Goal: Task Accomplishment & Management: Use online tool/utility

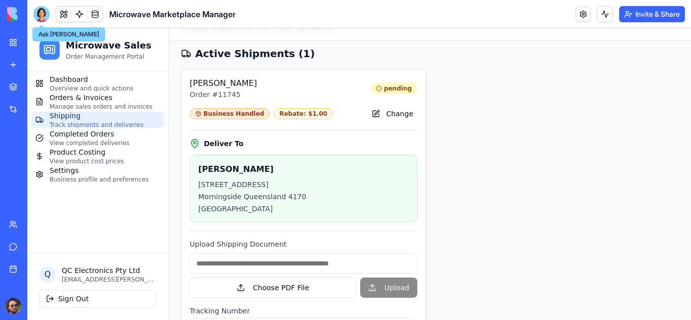
scroll to position [49, 0]
click at [45, 16] on div at bounding box center [41, 14] width 16 height 16
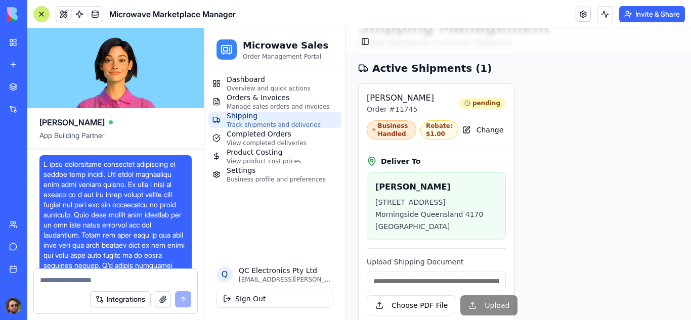
scroll to position [48163, 0]
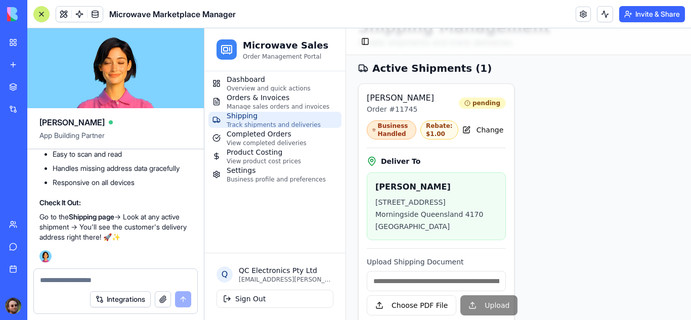
click at [109, 284] on textarea at bounding box center [115, 280] width 151 height 10
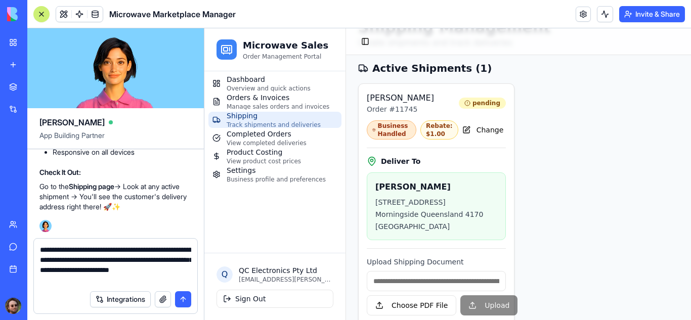
type textarea "**********"
drag, startPoint x: 99, startPoint y: 278, endPoint x: 40, endPoint y: 253, distance: 64.4
click at [40, 253] on textarea "**********" at bounding box center [115, 265] width 151 height 40
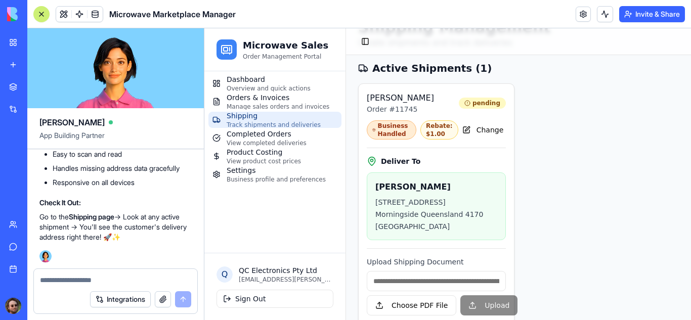
click at [78, 279] on textarea at bounding box center [115, 280] width 151 height 10
click at [250, 96] on span "Orders & Invoices" at bounding box center [278, 98] width 103 height 10
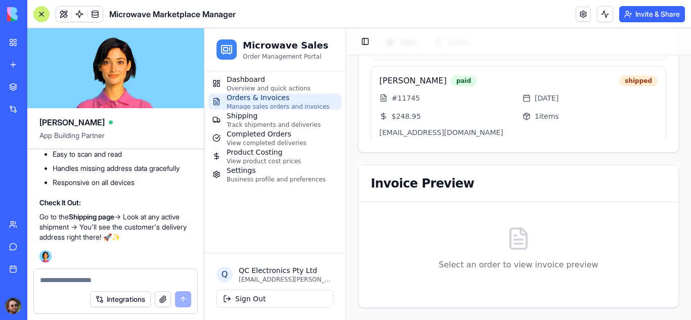
scroll to position [225, 0]
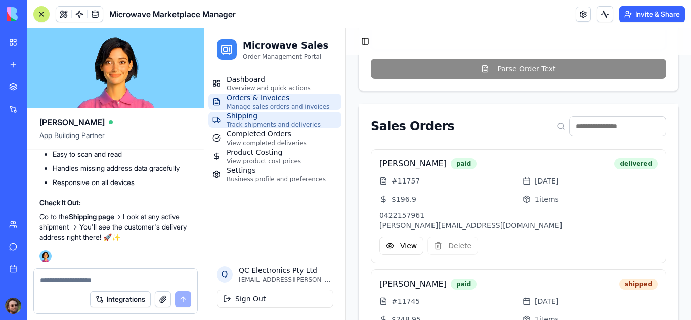
click at [234, 122] on span "Track shipments and deliveries" at bounding box center [274, 125] width 94 height 8
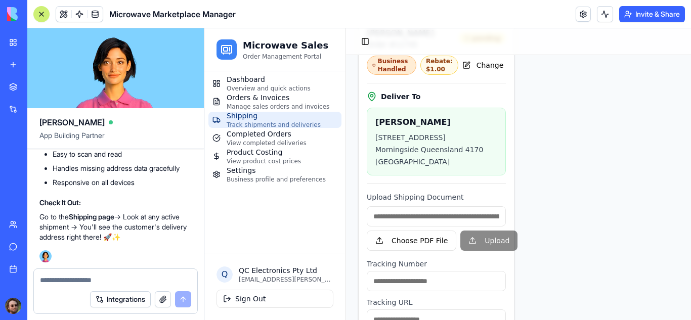
scroll to position [76, 0]
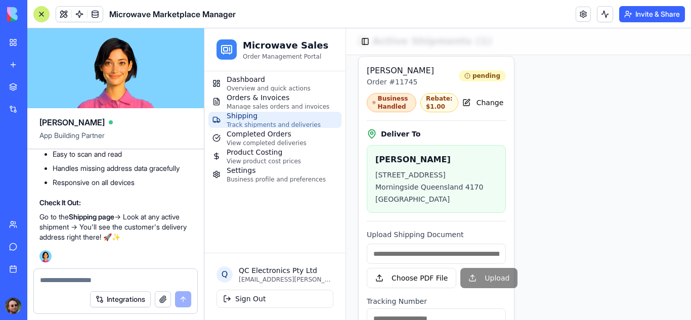
click at [98, 276] on textarea at bounding box center [115, 280] width 151 height 10
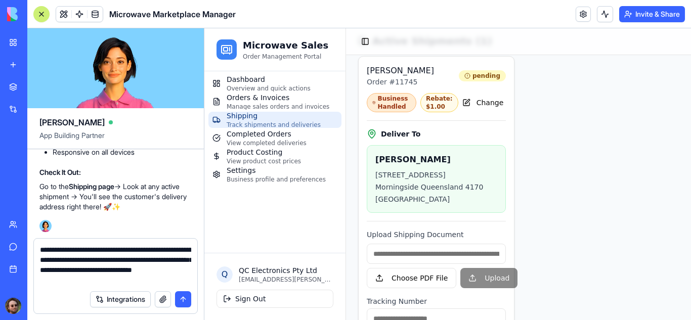
type textarea "**********"
drag, startPoint x: 147, startPoint y: 281, endPoint x: 39, endPoint y: 250, distance: 111.5
click at [39, 250] on div "**********" at bounding box center [115, 262] width 163 height 47
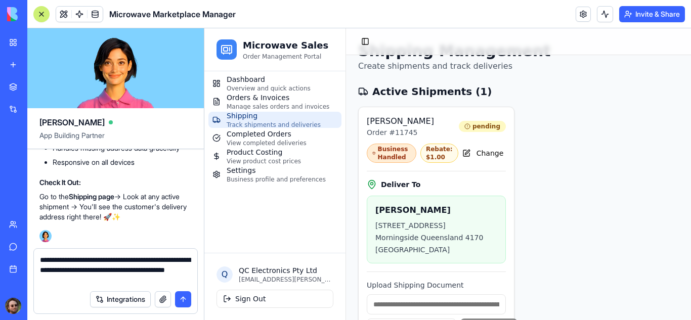
scroll to position [24, 0]
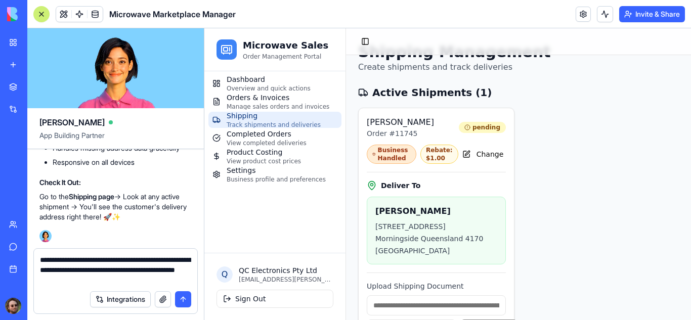
click at [170, 271] on textarea "**********" at bounding box center [115, 270] width 151 height 30
click at [172, 281] on textarea "**********" at bounding box center [115, 270] width 151 height 30
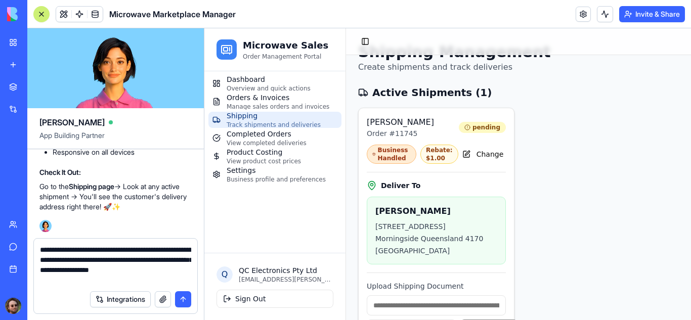
type textarea "**********"
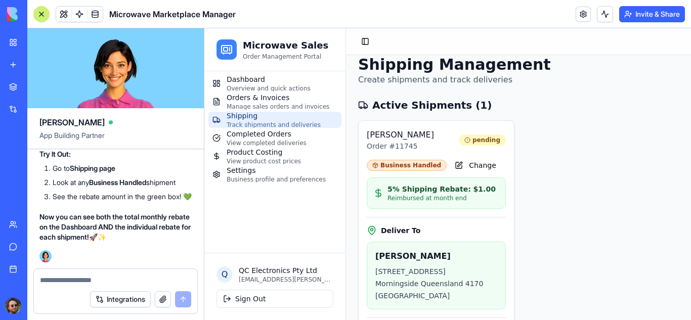
scroll to position [0, 0]
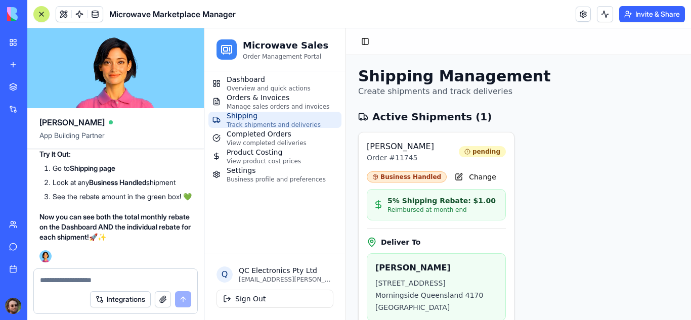
click at [41, 16] on div at bounding box center [41, 14] width 8 height 8
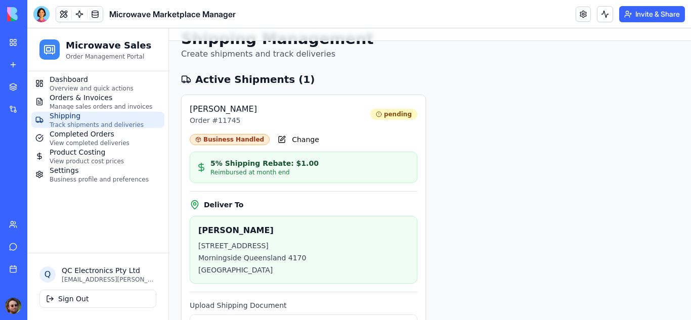
scroll to position [23, 0]
click at [47, 14] on div at bounding box center [41, 14] width 16 height 16
click at [47, 14] on button at bounding box center [41, 14] width 16 height 16
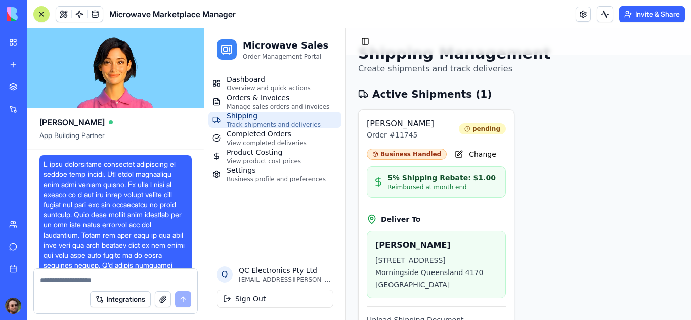
scroll to position [48942, 0]
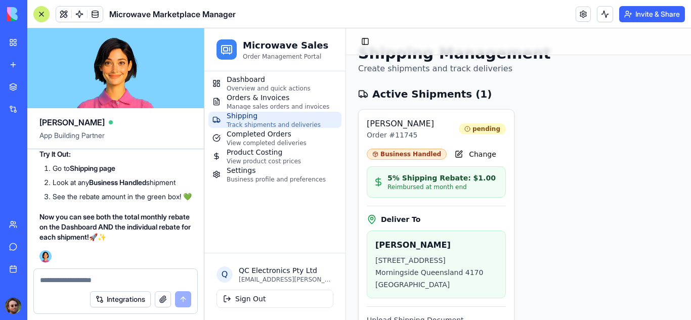
click at [68, 280] on textarea at bounding box center [115, 280] width 151 height 10
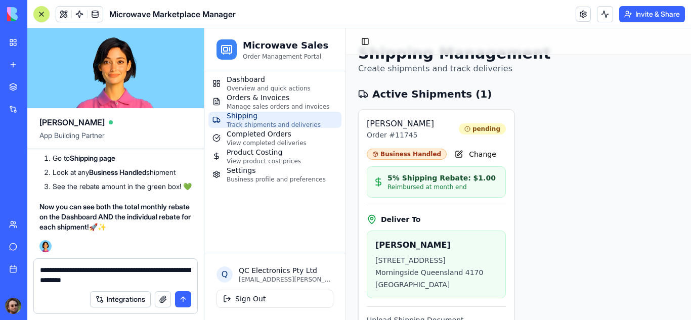
click at [166, 269] on textarea "**********" at bounding box center [115, 275] width 151 height 20
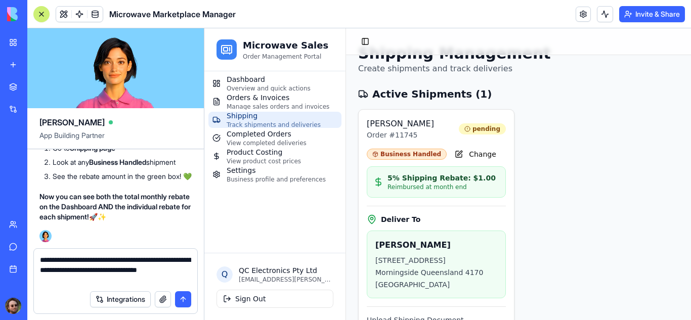
click at [118, 277] on textarea "**********" at bounding box center [115, 270] width 151 height 30
type textarea "**********"
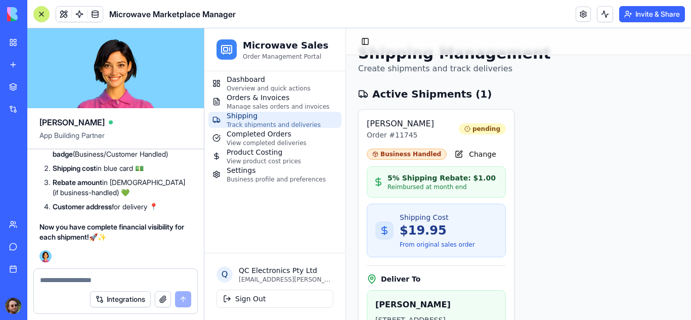
scroll to position [49756, 0]
click at [45, 17] on div at bounding box center [41, 14] width 8 height 8
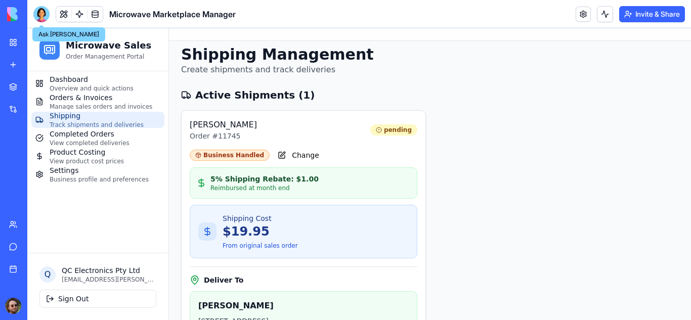
scroll to position [7, 0]
click at [306, 162] on button "Change" at bounding box center [299, 156] width 50 height 16
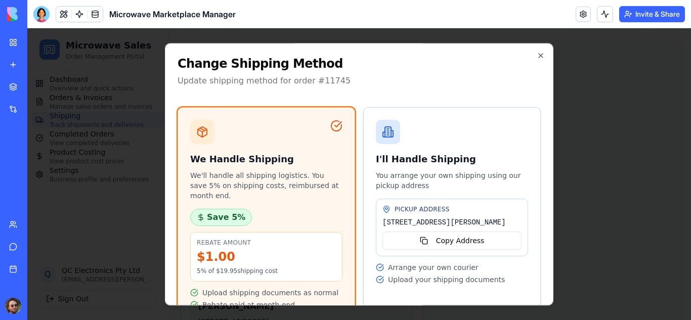
click at [471, 153] on h3 "I'll Handle Shipping" at bounding box center [452, 159] width 152 height 14
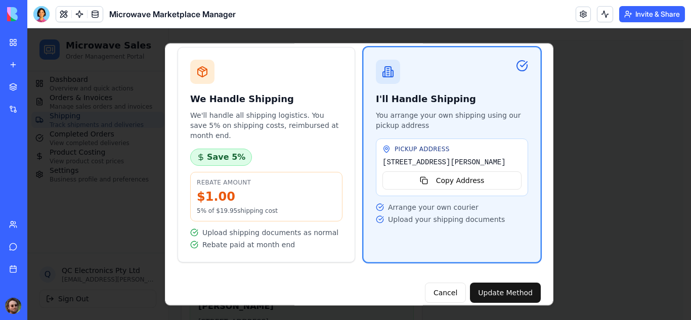
scroll to position [60, 0]
click at [494, 283] on button "Update Method" at bounding box center [505, 293] width 71 height 20
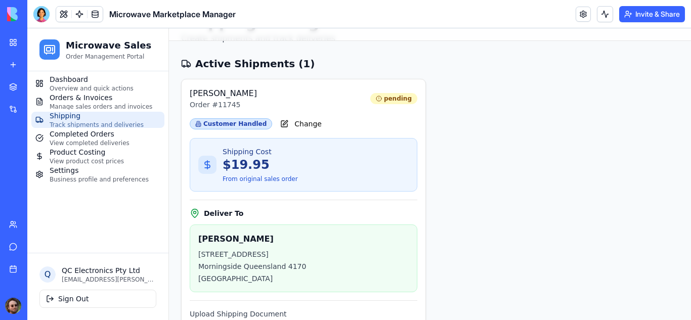
scroll to position [35, 0]
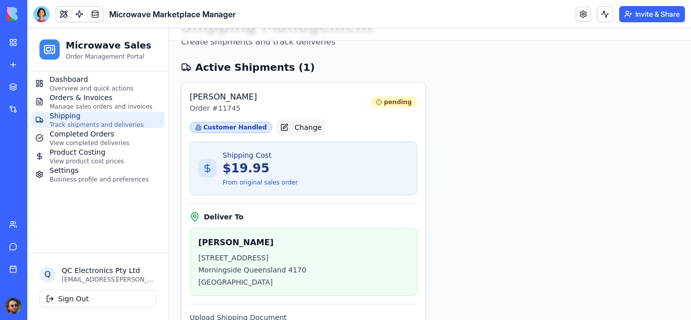
click at [283, 121] on button "Change" at bounding box center [301, 127] width 50 height 16
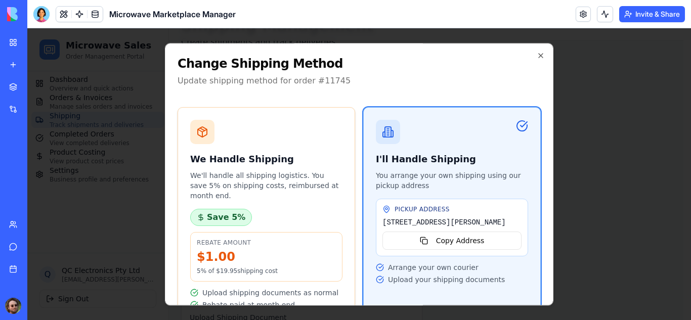
click at [309, 147] on div "We Handle Shipping We'll handle all shipping logistics. You save 5% on shipping…" at bounding box center [266, 215] width 177 height 215
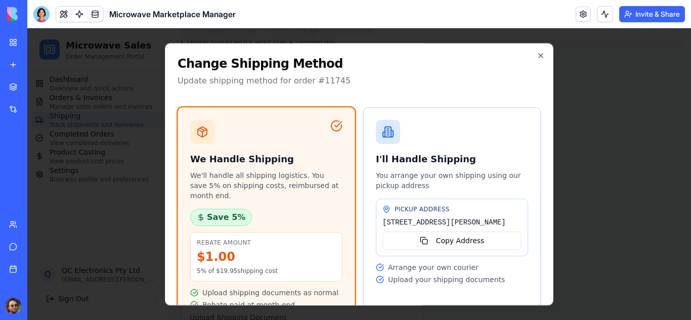
scroll to position [60, 0]
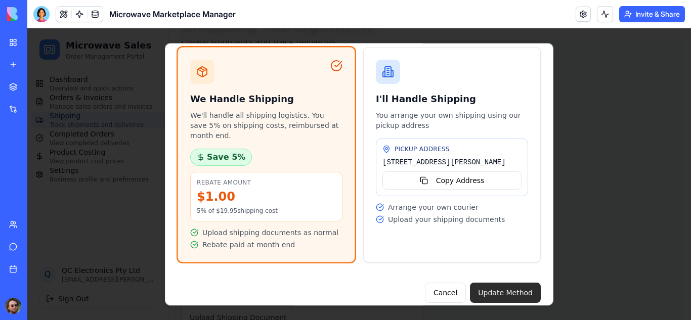
click at [496, 283] on button "Update Method" at bounding box center [505, 293] width 71 height 20
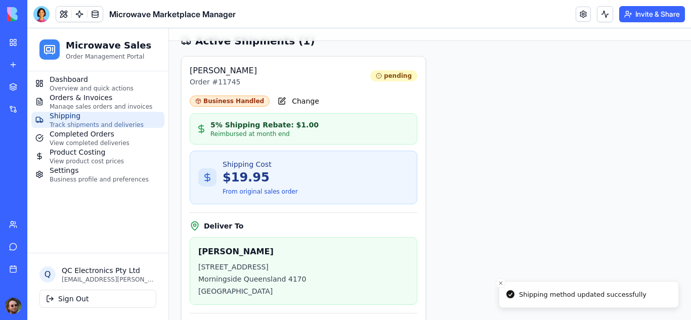
scroll to position [61, 0]
click at [60, 139] on span "View completed deliveries" at bounding box center [90, 143] width 80 height 8
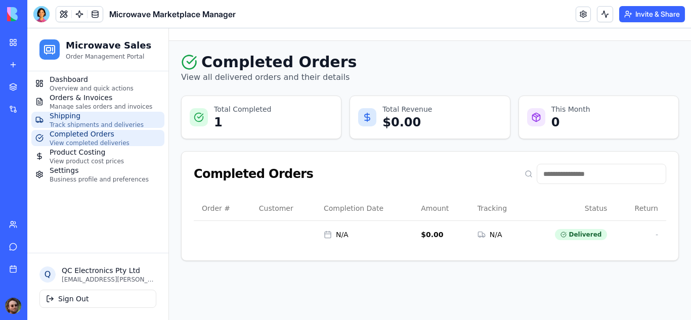
click at [94, 115] on span "Shipping" at bounding box center [97, 116] width 94 height 10
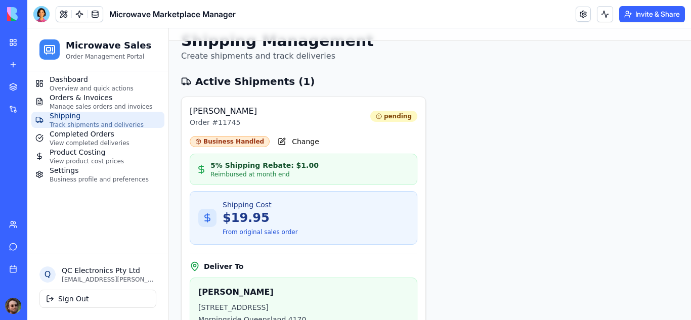
scroll to position [21, 0]
click at [82, 103] on span "Manage sales orders and invoices" at bounding box center [101, 107] width 103 height 8
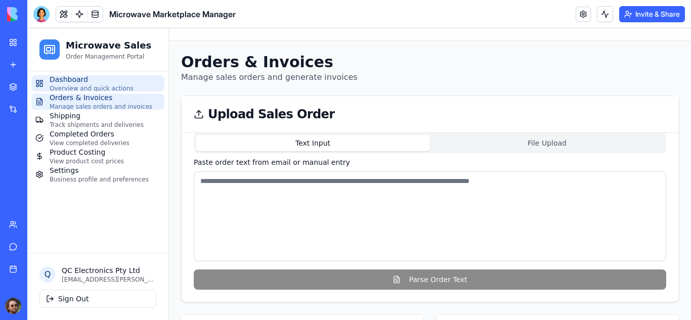
click at [87, 86] on span "Overview and quick actions" at bounding box center [92, 89] width 84 height 8
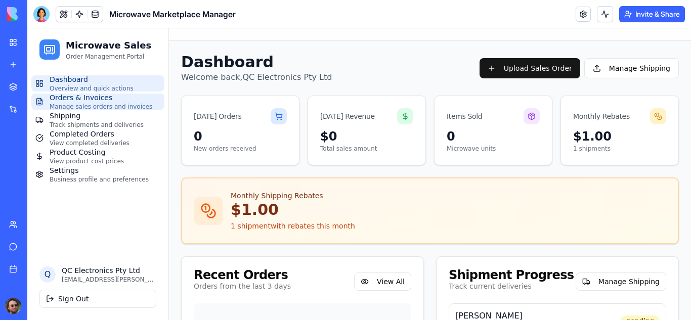
click at [82, 105] on span "Manage sales orders and invoices" at bounding box center [101, 107] width 103 height 8
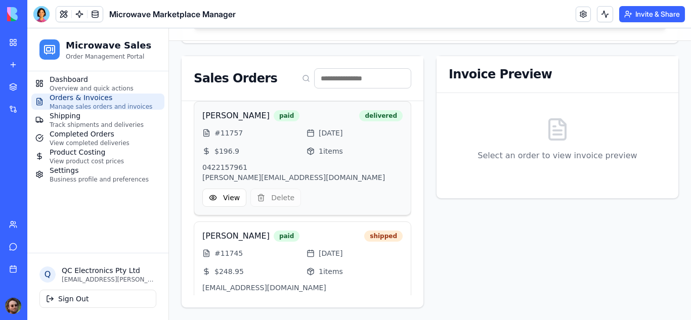
click at [322, 168] on p "0422157961" at bounding box center [302, 167] width 200 height 10
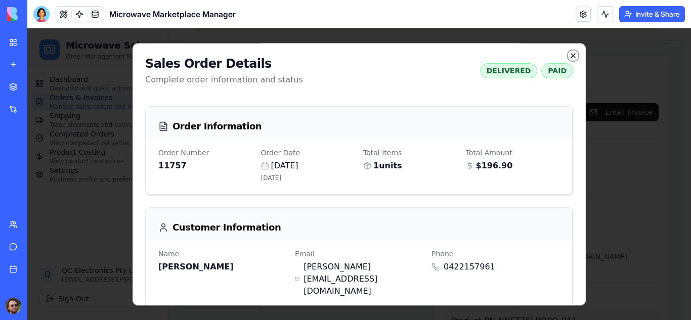
click at [569, 58] on icon "button" at bounding box center [573, 56] width 8 height 8
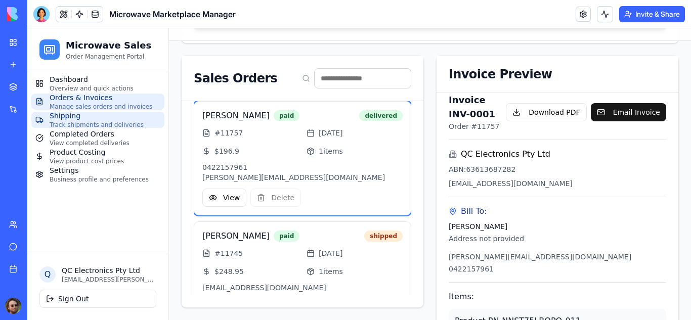
click at [97, 124] on span "Track shipments and deliveries" at bounding box center [97, 125] width 94 height 8
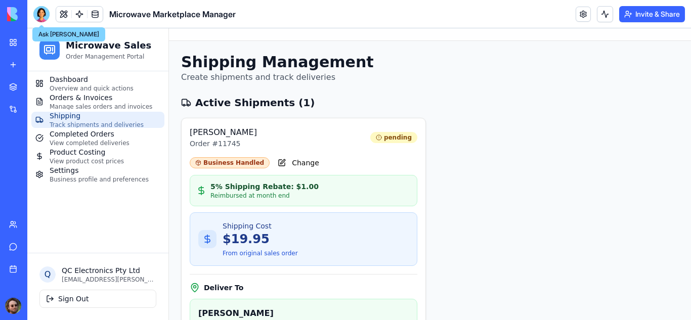
click at [42, 20] on div at bounding box center [41, 14] width 16 height 16
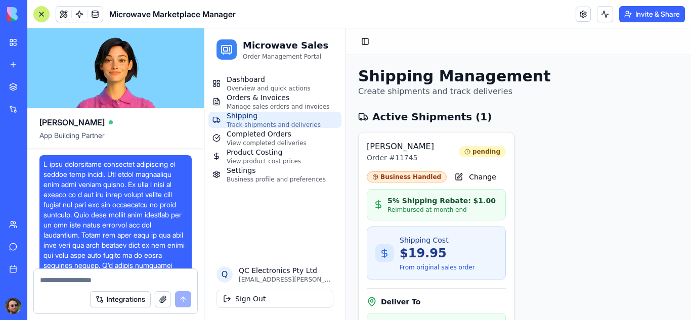
scroll to position [49756, 0]
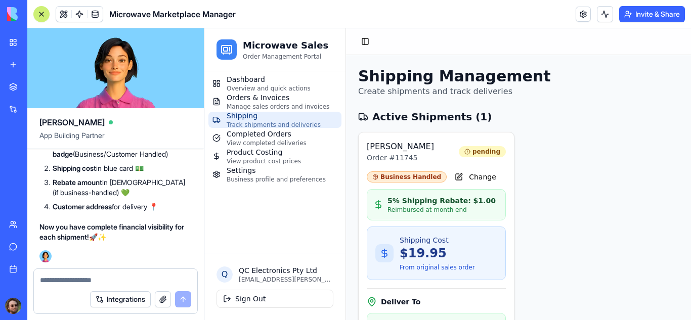
click at [94, 280] on textarea at bounding box center [115, 280] width 151 height 10
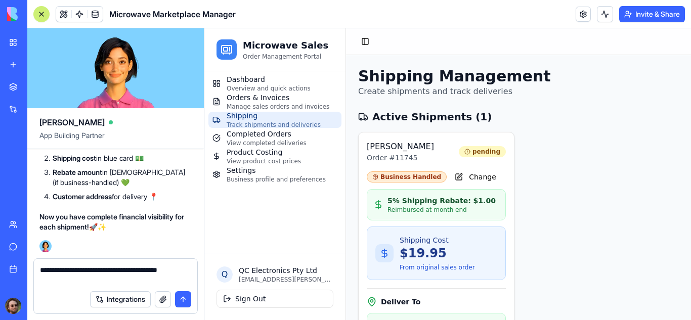
type textarea "**********"
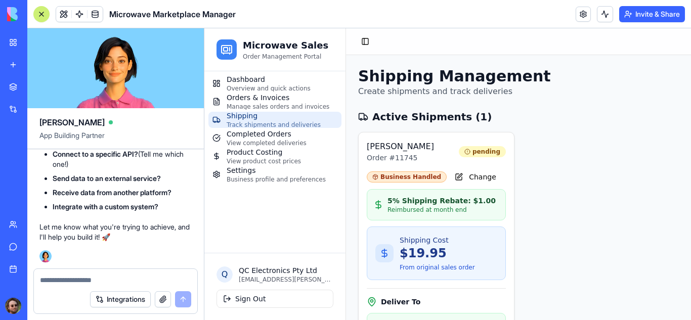
scroll to position [50341, 0]
click at [91, 277] on textarea at bounding box center [115, 280] width 151 height 10
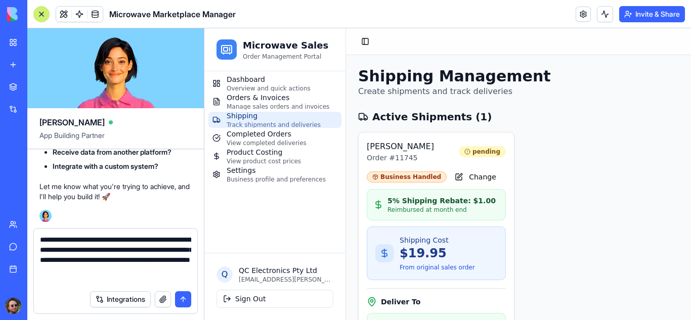
type textarea "**********"
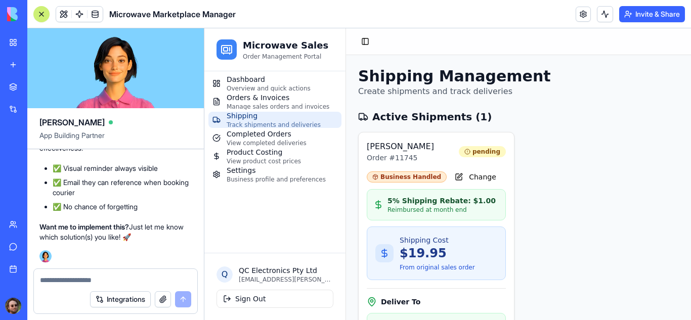
scroll to position [50595, 0]
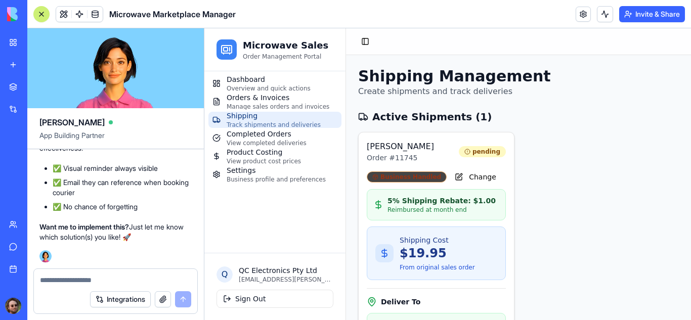
click at [399, 173] on div "Business Handled" at bounding box center [407, 177] width 80 height 11
click at [451, 176] on button "Change" at bounding box center [476, 177] width 50 height 16
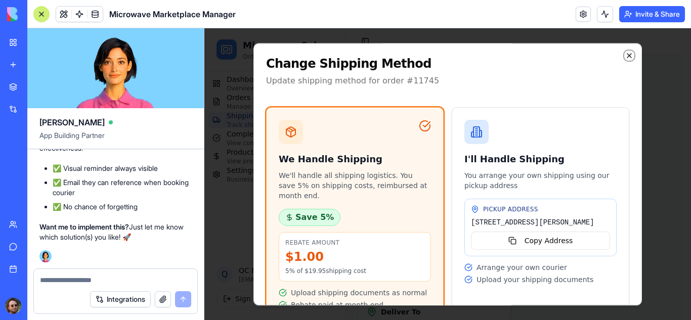
click at [625, 56] on icon "button" at bounding box center [629, 56] width 8 height 8
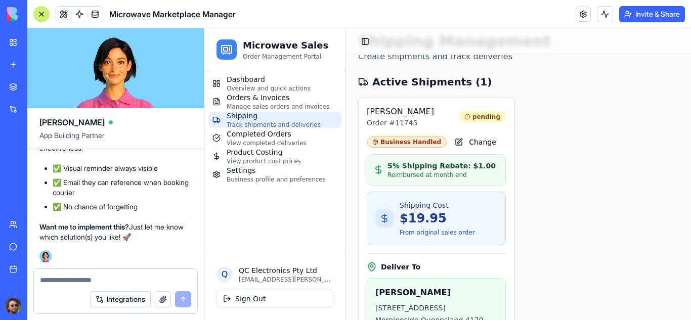
scroll to position [51084, 0]
click at [41, 17] on div at bounding box center [41, 14] width 8 height 8
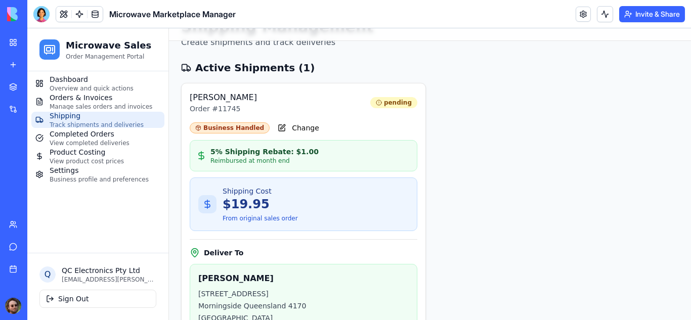
scroll to position [0, 0]
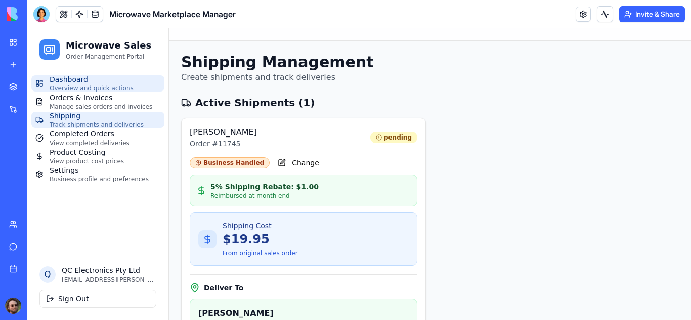
click at [77, 80] on span "Dashboard" at bounding box center [92, 79] width 84 height 10
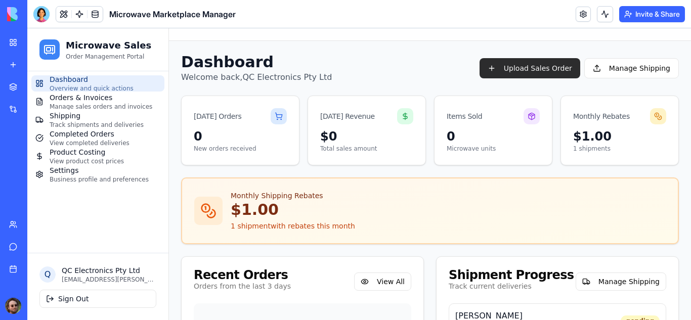
click at [560, 63] on button "Upload Sales Order" at bounding box center [530, 68] width 101 height 20
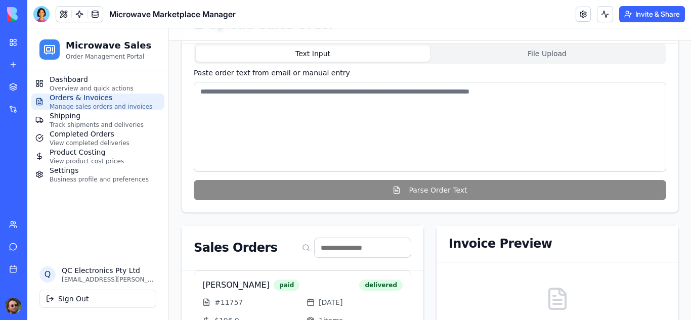
scroll to position [90, 0]
click at [308, 105] on textarea at bounding box center [430, 126] width 473 height 90
paste textarea "**********"
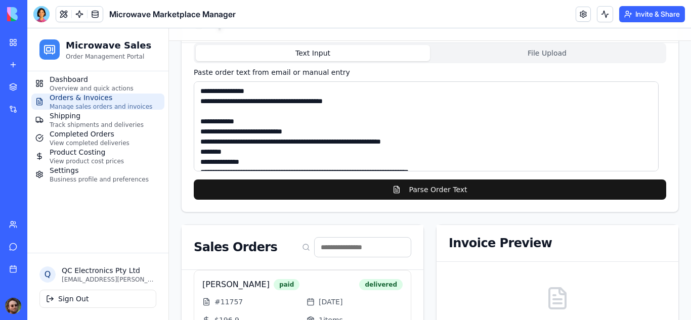
scroll to position [127, 0]
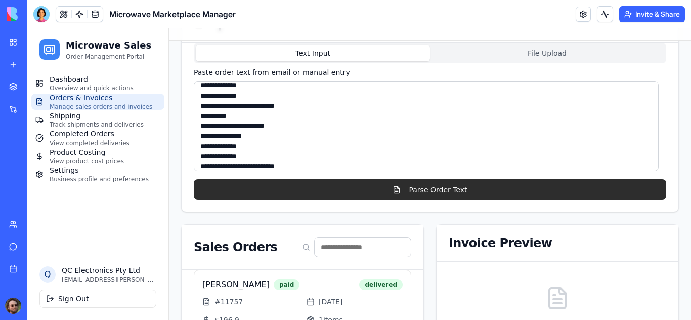
type textarea "**********"
click at [346, 190] on button "Parse Order Text" at bounding box center [430, 190] width 473 height 20
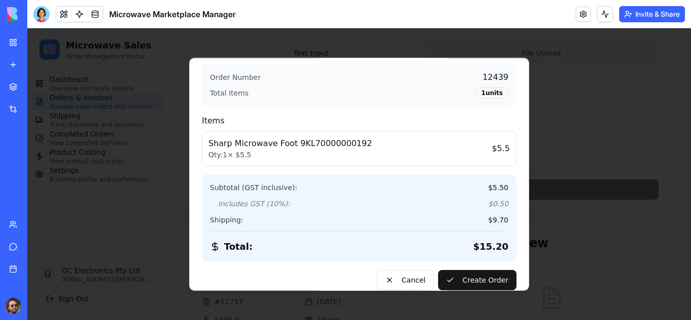
scroll to position [296, 0]
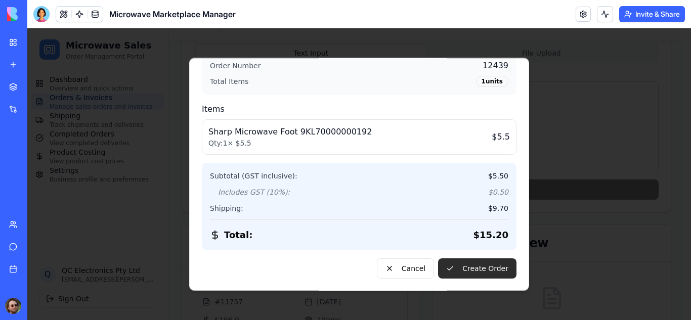
click at [458, 267] on button "Create Order" at bounding box center [477, 269] width 78 height 20
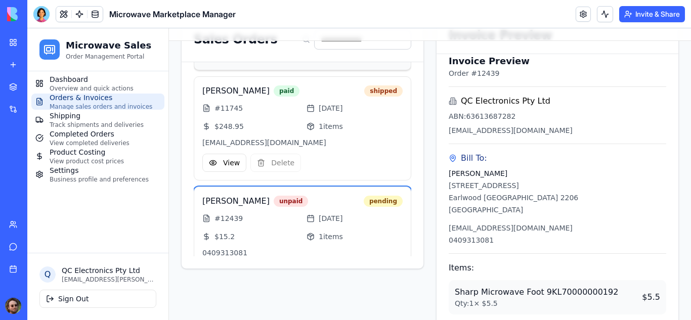
scroll to position [151, 0]
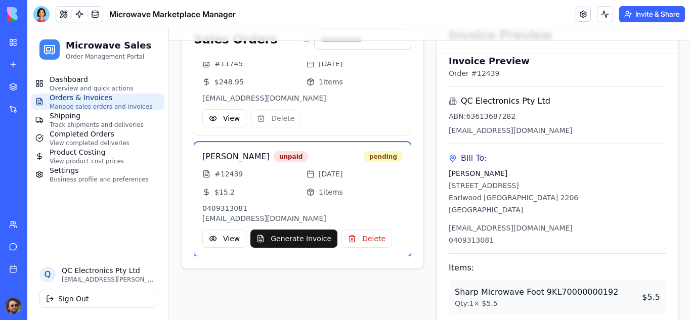
click at [284, 189] on div "$ 15.2" at bounding box center [250, 192] width 96 height 10
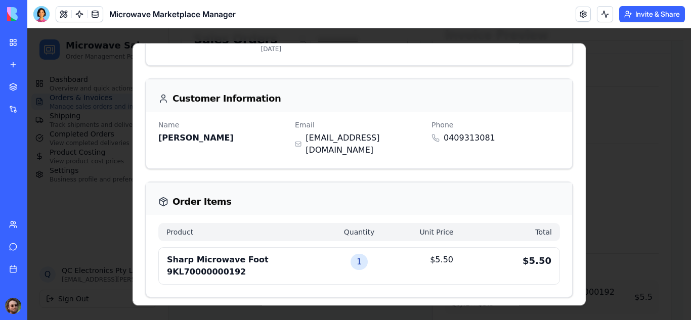
scroll to position [0, 0]
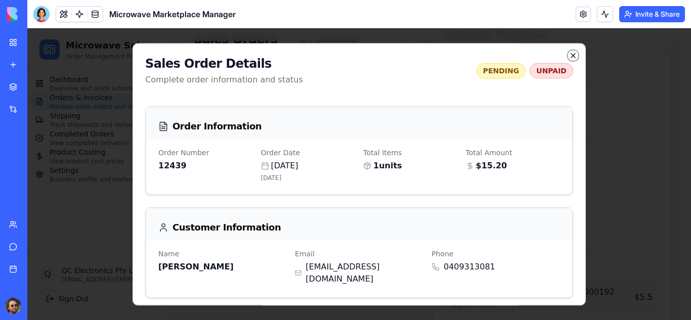
click at [571, 54] on icon "button" at bounding box center [573, 56] width 4 height 4
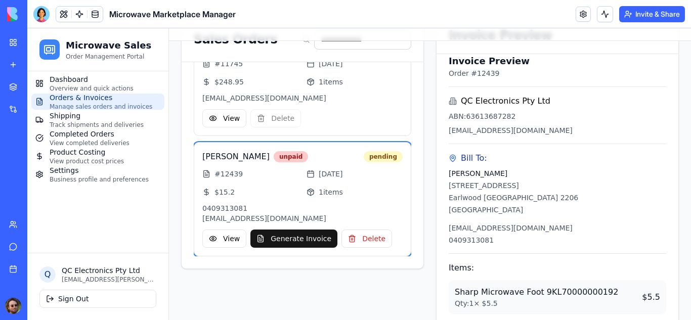
click at [277, 157] on div "unpaid" at bounding box center [291, 156] width 34 height 11
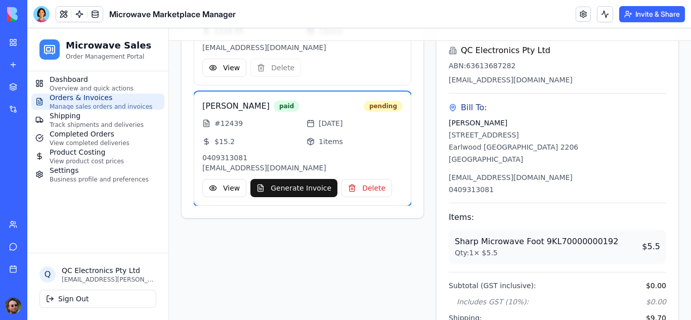
scroll to position [348, 0]
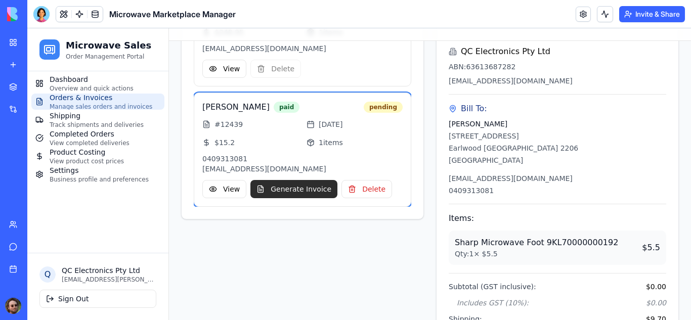
click at [296, 188] on button "Generate Invoice" at bounding box center [293, 189] width 87 height 18
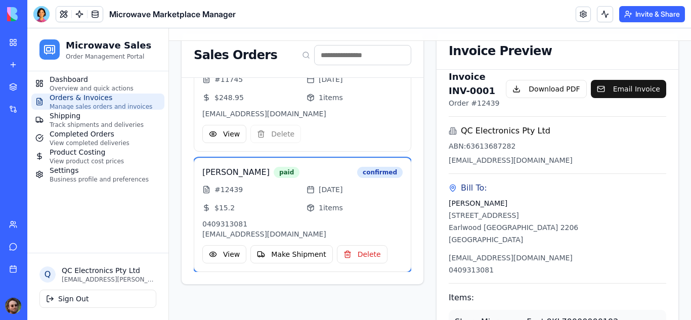
scroll to position [282, 0]
click at [544, 90] on button "Download PDF" at bounding box center [546, 89] width 80 height 18
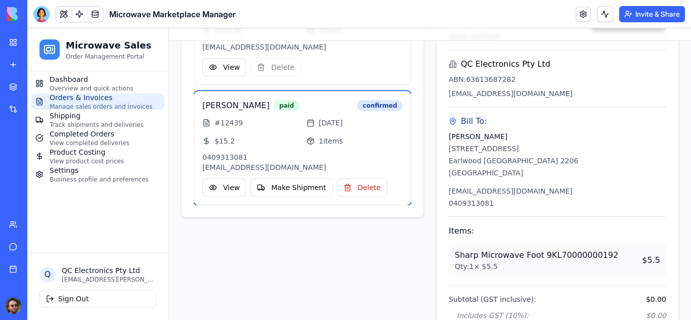
scroll to position [350, 0]
click at [283, 147] on div "[PERSON_NAME] paid confirmed # 12439 [DATE] $ 15.2 1 items 0409313081 [EMAIL_AD…" at bounding box center [303, 148] width 218 height 114
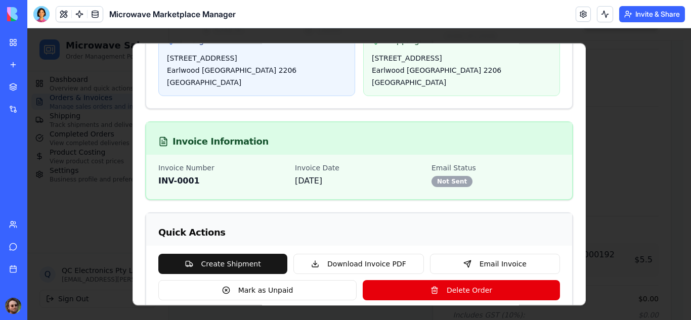
scroll to position [674, 0]
click at [221, 254] on button "Create Shipment" at bounding box center [222, 264] width 129 height 20
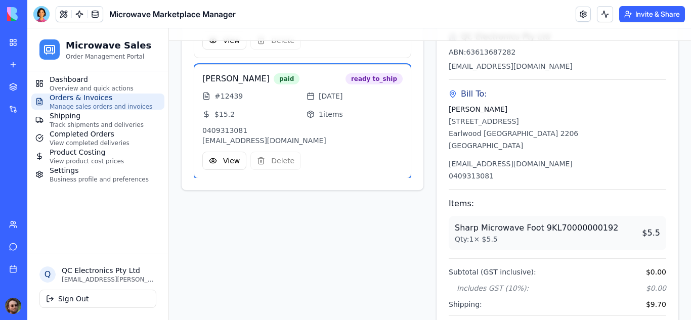
scroll to position [151, 0]
click at [82, 118] on span "Shipping" at bounding box center [97, 116] width 94 height 10
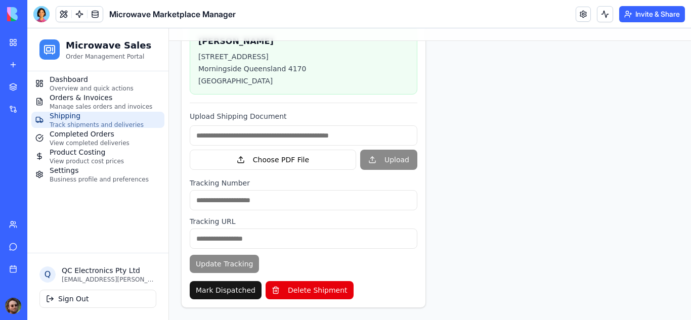
scroll to position [272, 0]
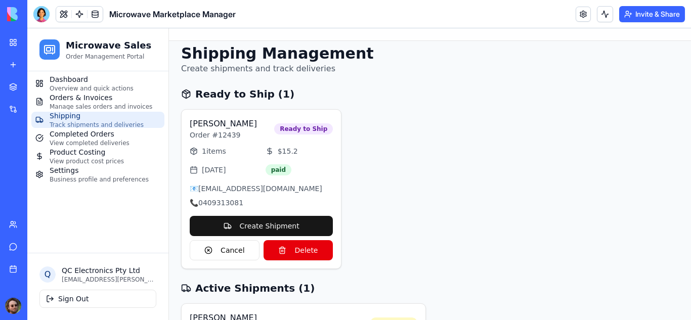
scroll to position [8, 0]
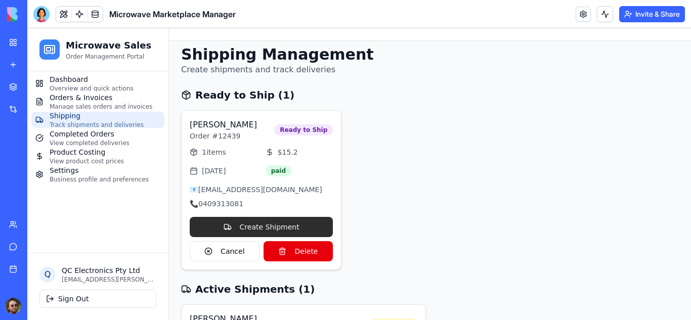
click at [262, 227] on button "Create Shipment" at bounding box center [261, 227] width 143 height 20
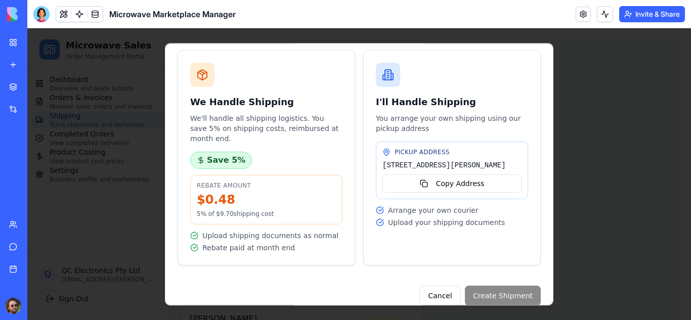
scroll to position [54, 0]
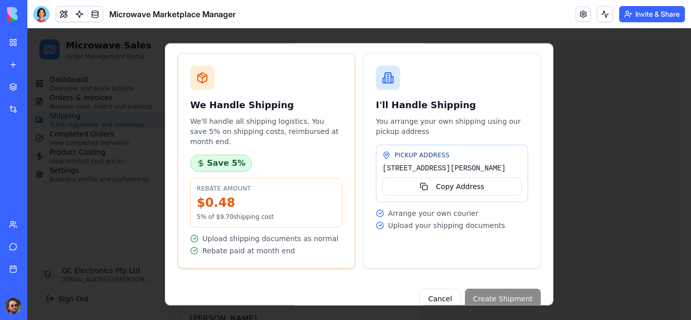
click at [271, 155] on div "Save 5% Rebate Amount $ 0.48 5% of $ 9.70 shipping cost Upload shipping documen…" at bounding box center [266, 205] width 152 height 101
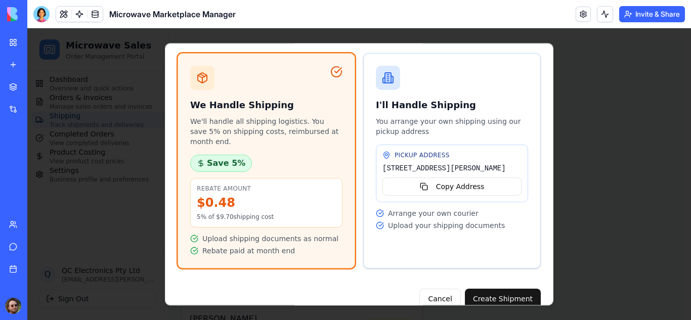
scroll to position [60, 0]
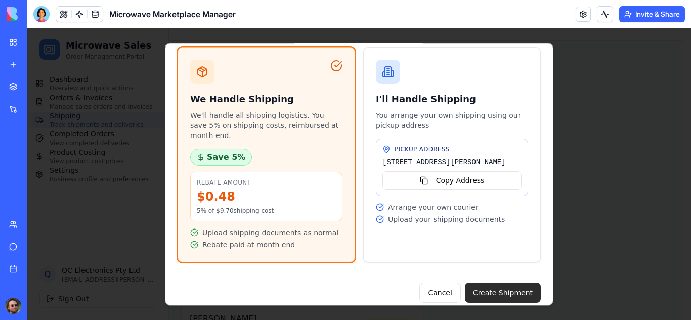
click at [487, 283] on button "Create Shipment" at bounding box center [503, 293] width 76 height 20
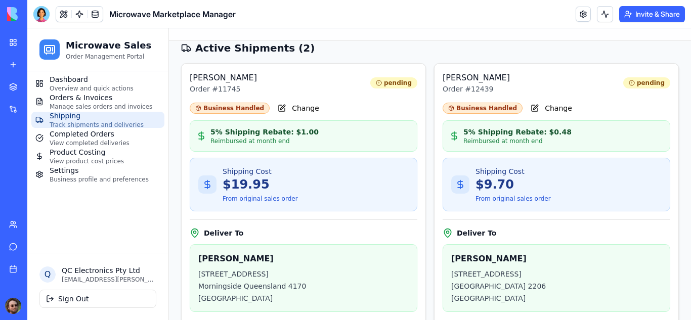
scroll to position [49, 0]
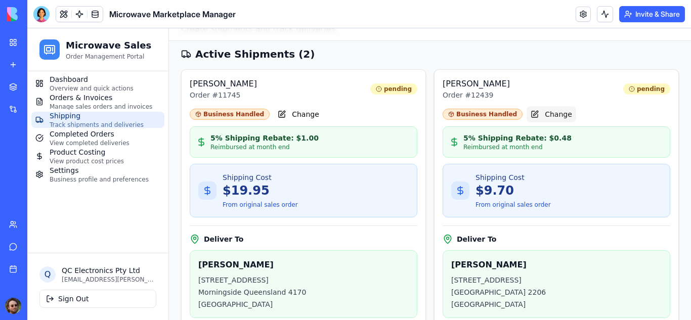
click at [541, 110] on button "Change" at bounding box center [552, 114] width 50 height 16
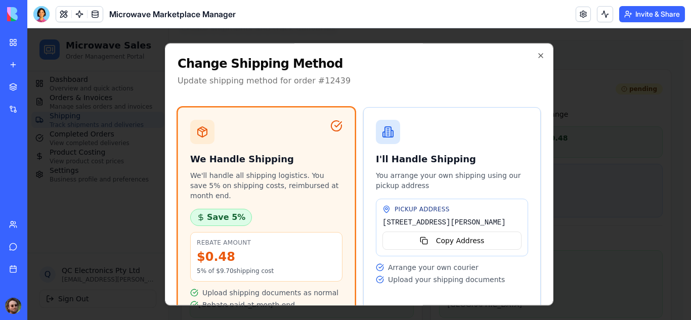
click at [439, 176] on p "You arrange your own shipping using our pickup address" at bounding box center [452, 181] width 152 height 20
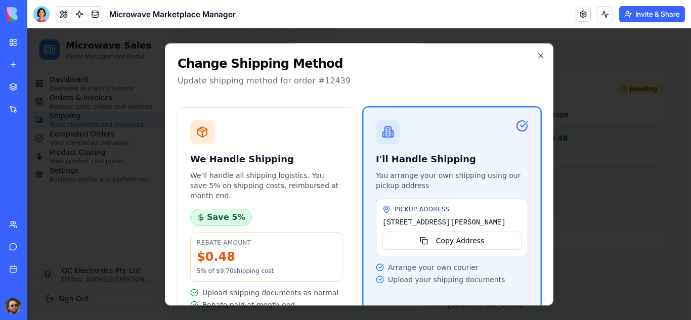
scroll to position [60, 0]
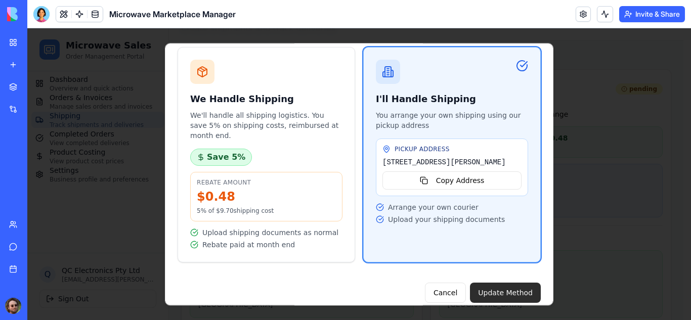
click at [488, 283] on button "Update Method" at bounding box center [505, 293] width 71 height 20
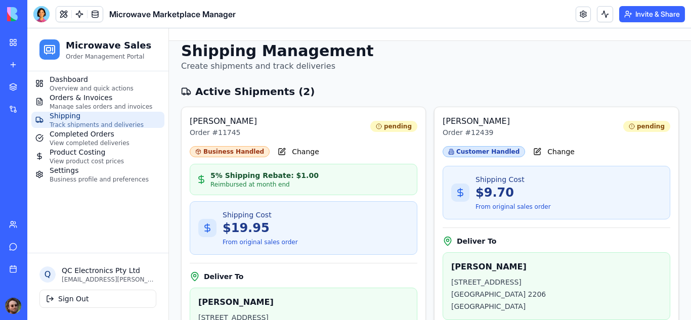
scroll to position [11, 0]
